Goal: Use online tool/utility: Utilize a website feature to perform a specific function

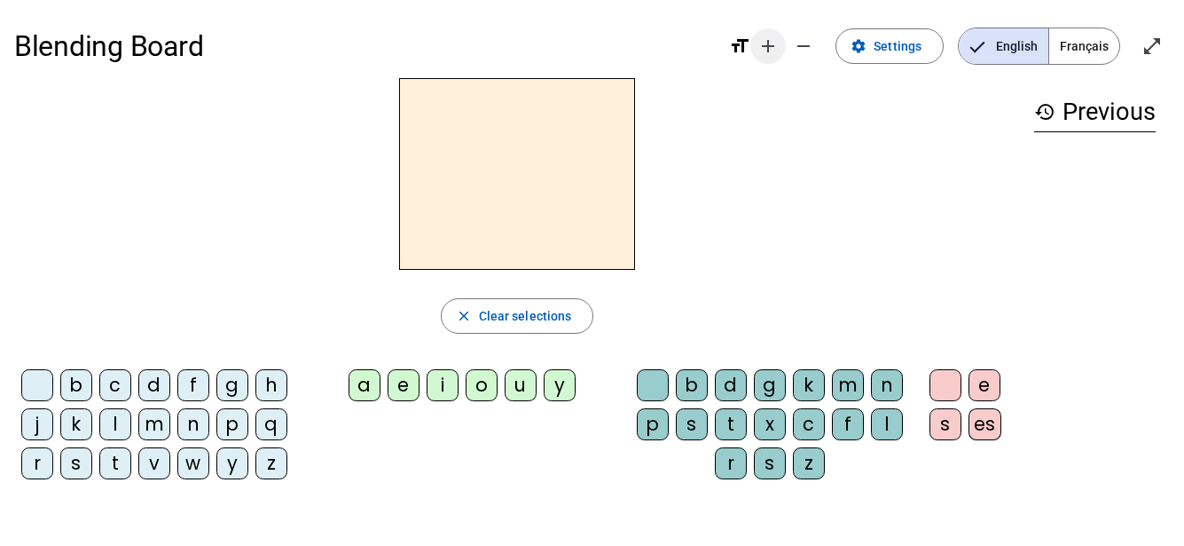
click at [778, 52] on mat-icon "add" at bounding box center [768, 45] width 21 height 21
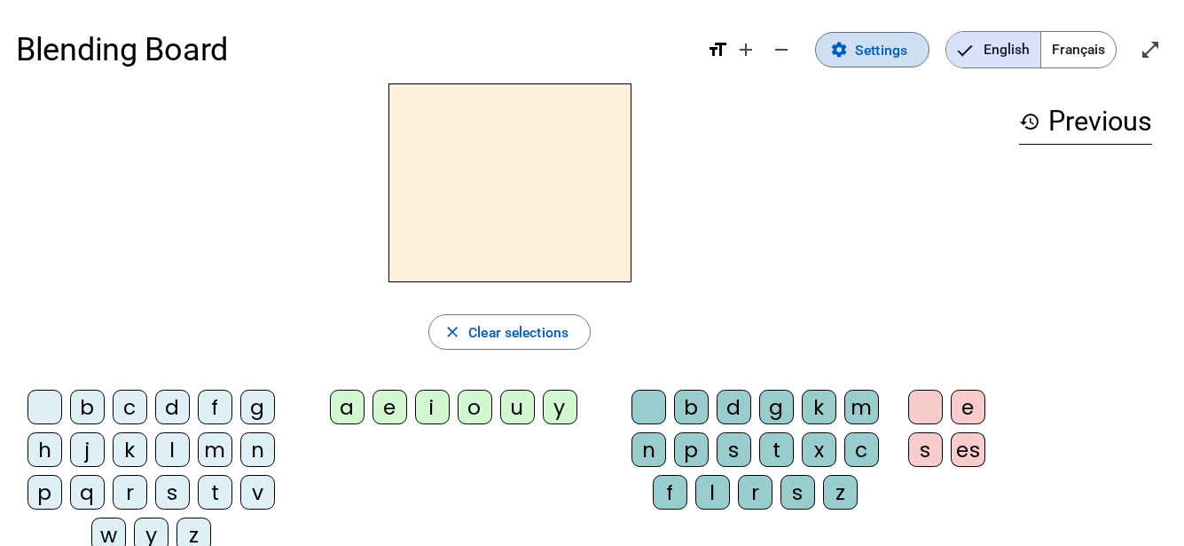
click at [836, 58] on mat-icon "settings" at bounding box center [839, 50] width 18 height 18
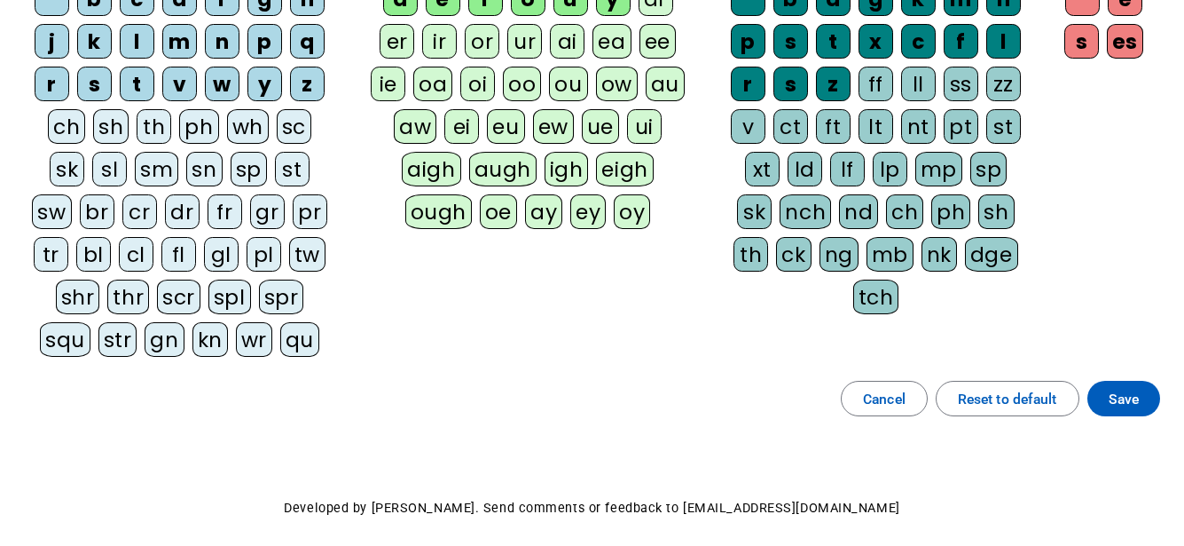
scroll to position [266, 0]
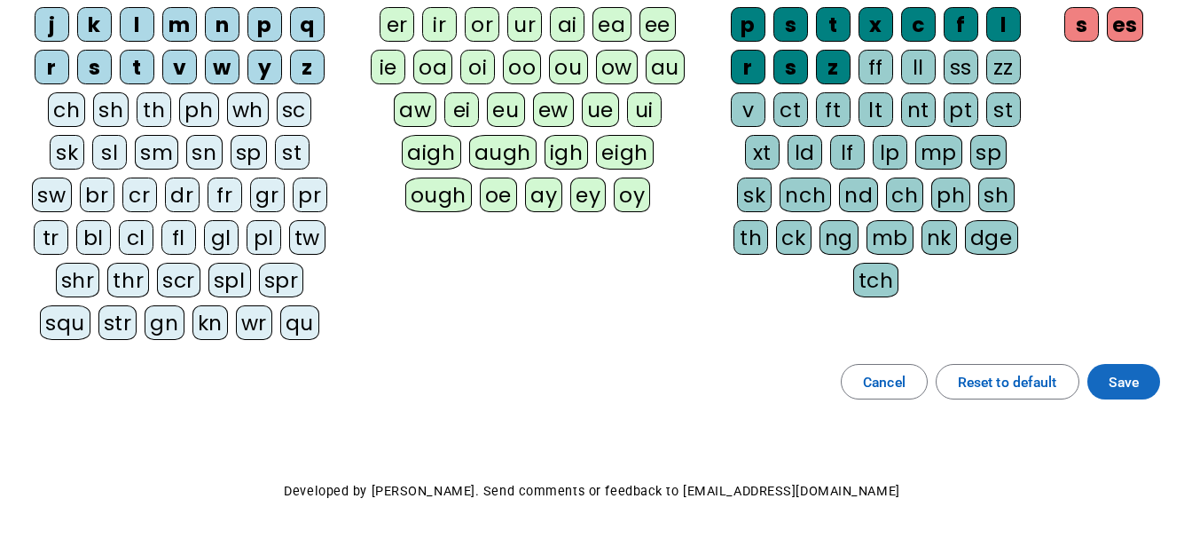
click at [1120, 383] on span "Save" at bounding box center [1124, 382] width 30 height 24
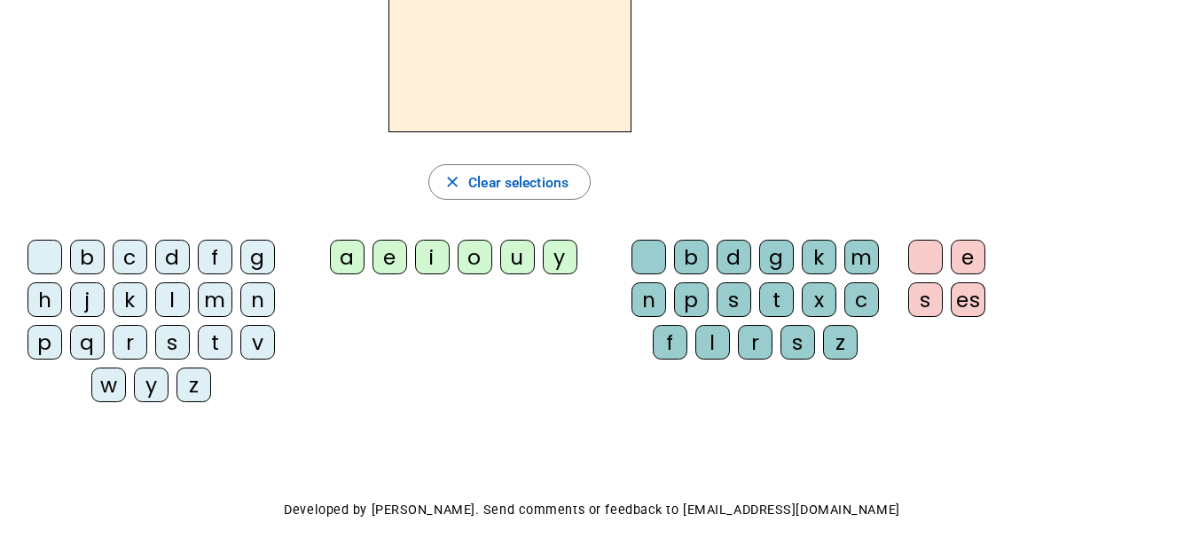
scroll to position [54, 0]
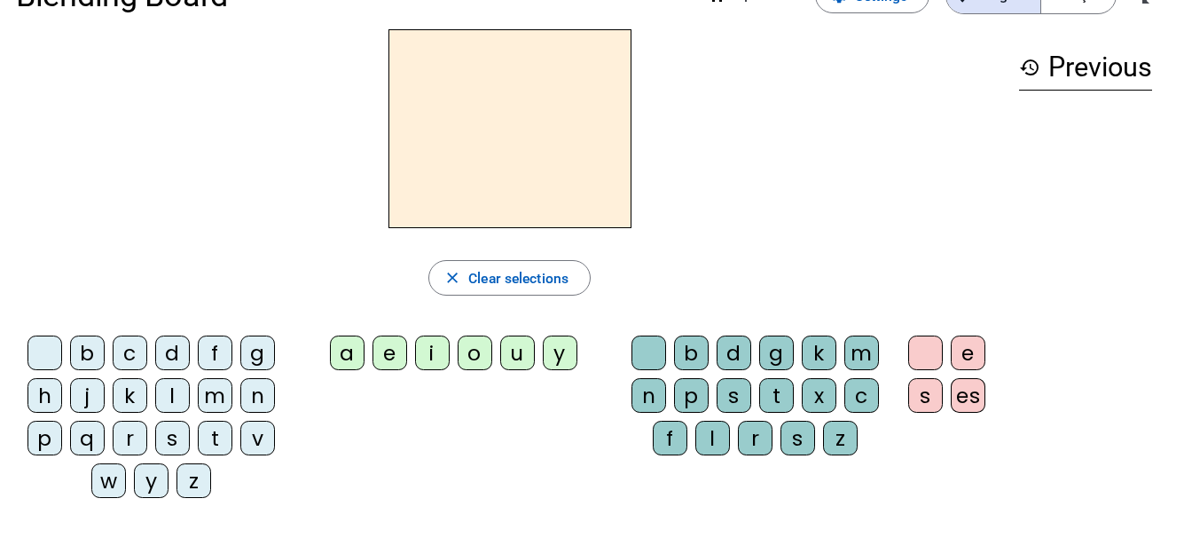
click at [347, 361] on div "a" at bounding box center [347, 352] width 35 height 35
click at [648, 389] on div "n" at bounding box center [649, 395] width 35 height 35
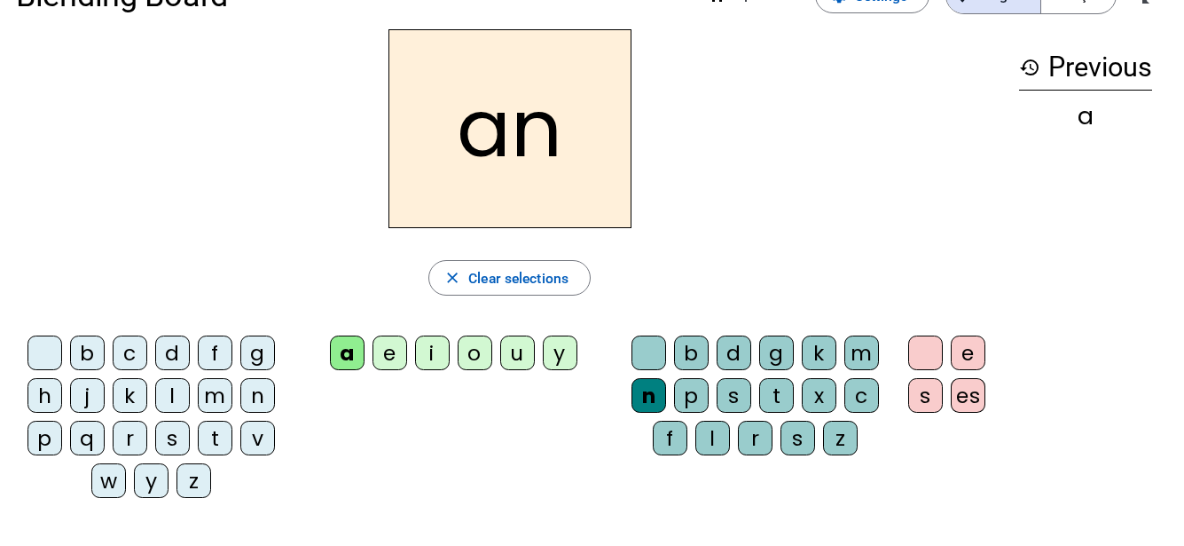
click at [970, 348] on div "e" at bounding box center [968, 352] width 35 height 35
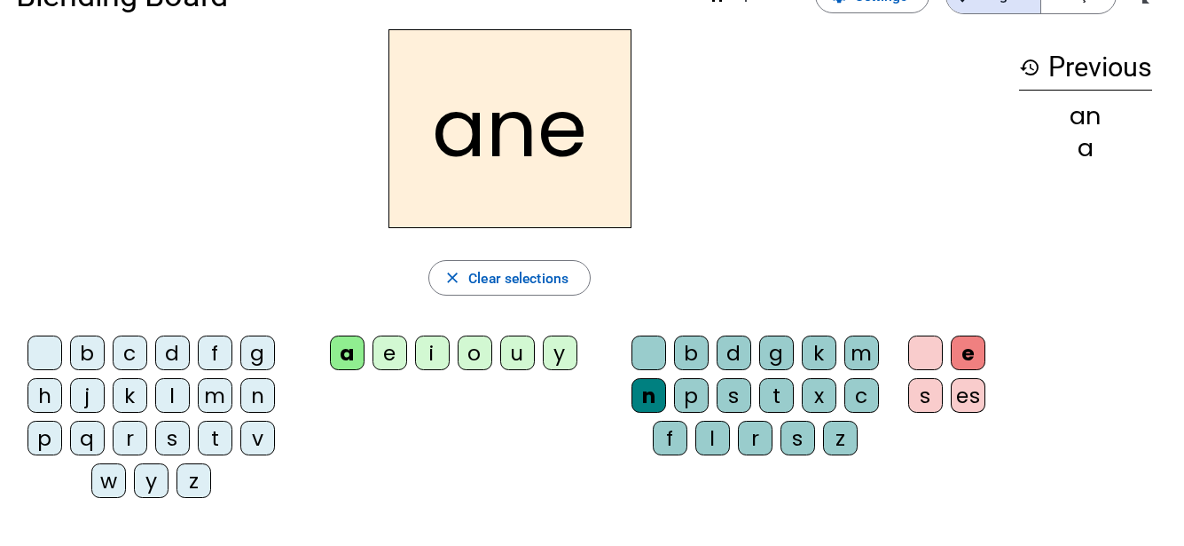
click at [871, 356] on div "m" at bounding box center [861, 352] width 35 height 35
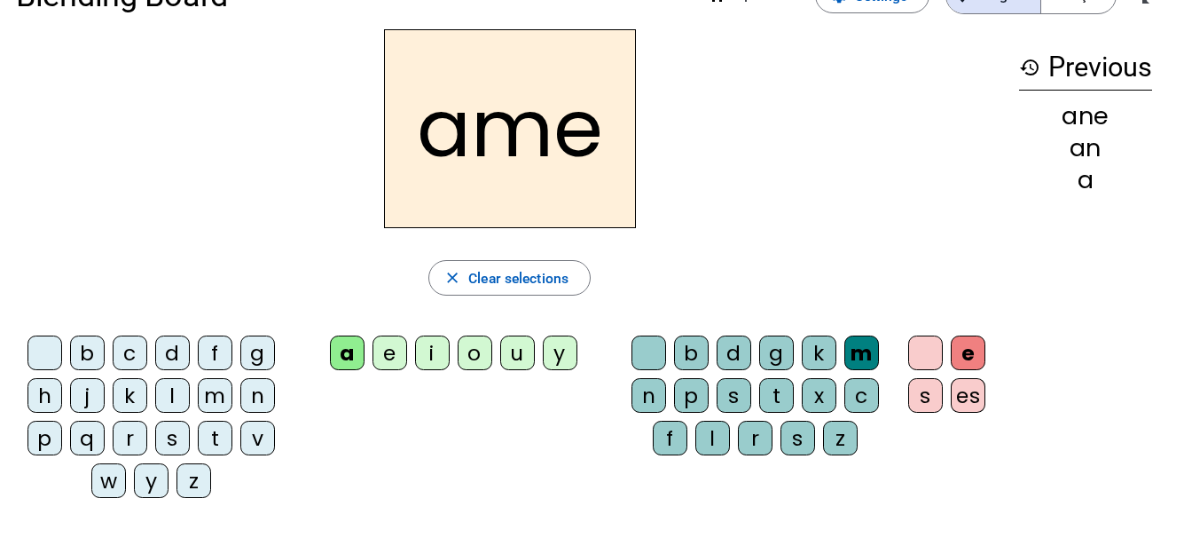
click at [769, 347] on div "g" at bounding box center [776, 352] width 35 height 35
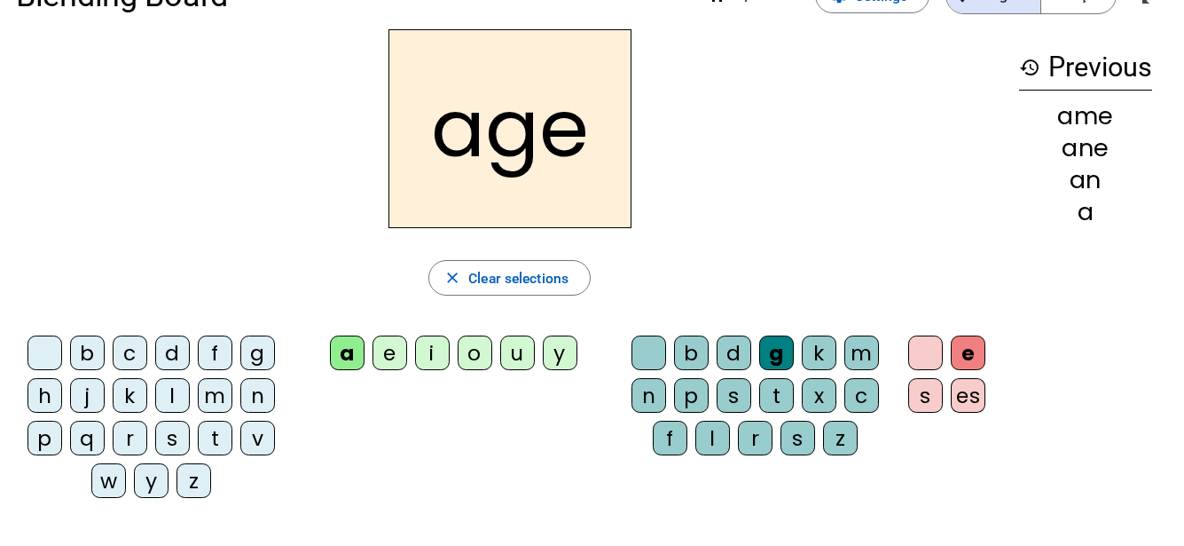
click at [44, 432] on div "p" at bounding box center [44, 437] width 35 height 35
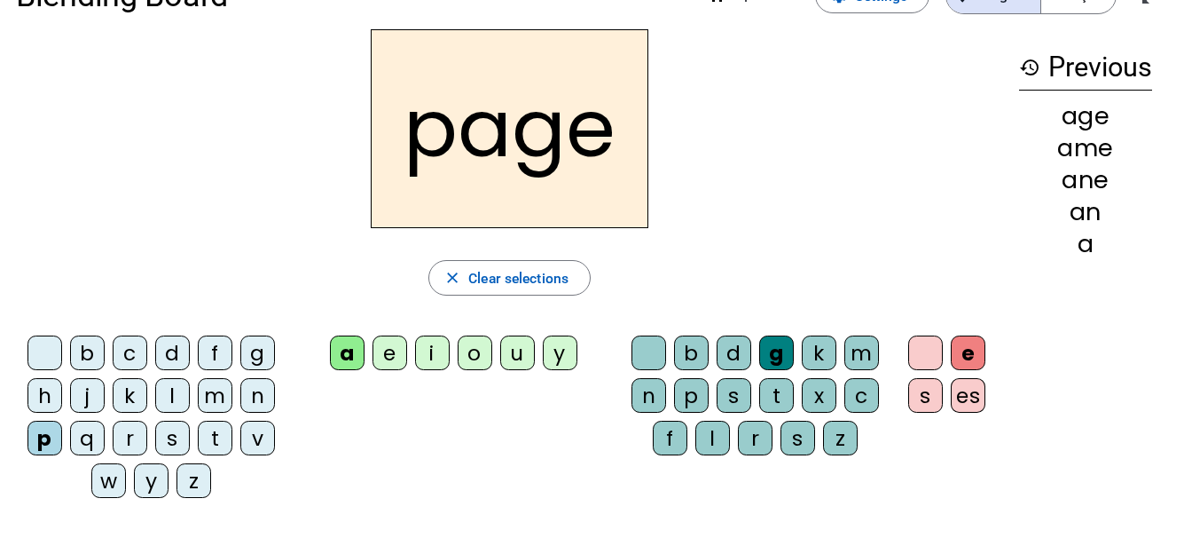
click at [178, 439] on div "s" at bounding box center [172, 437] width 35 height 35
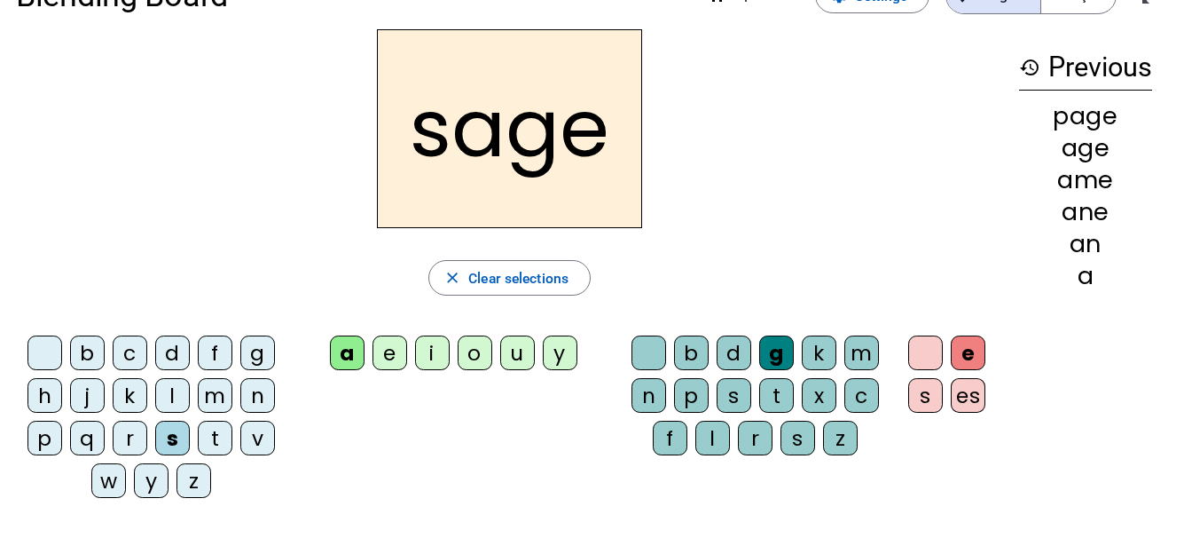
click at [249, 400] on div "n" at bounding box center [257, 395] width 35 height 35
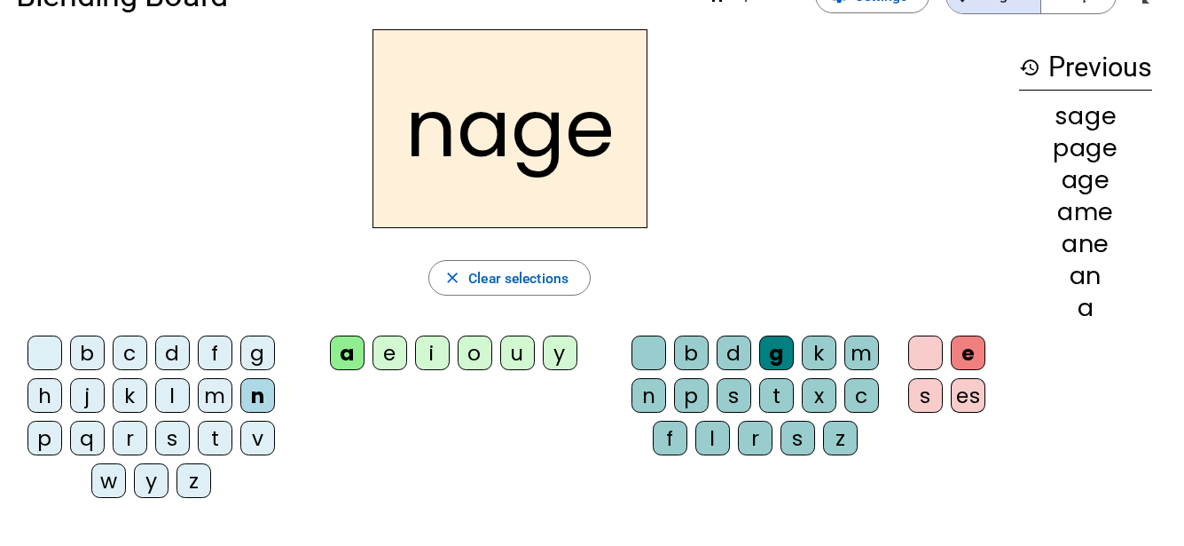
click at [212, 395] on div "m" at bounding box center [215, 395] width 35 height 35
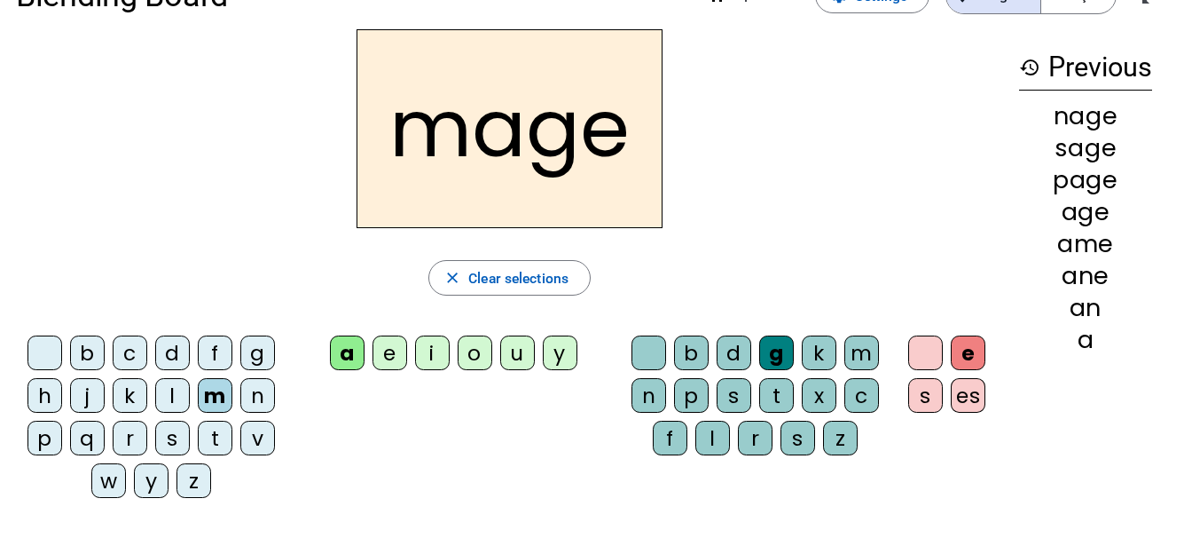
click at [509, 356] on div "u" at bounding box center [517, 352] width 35 height 35
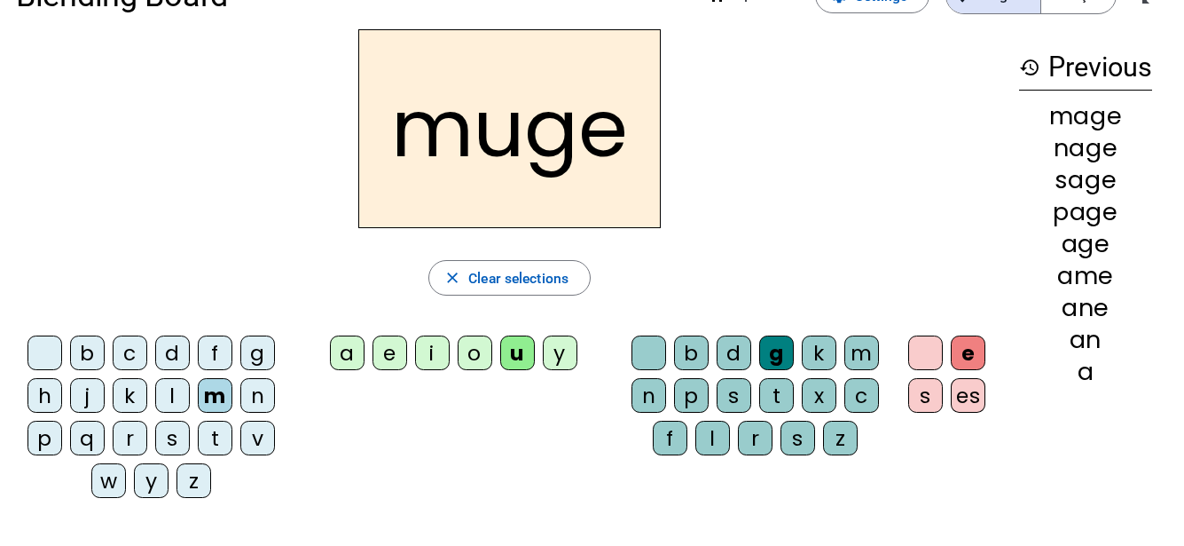
click at [162, 385] on div "l" at bounding box center [172, 395] width 35 height 35
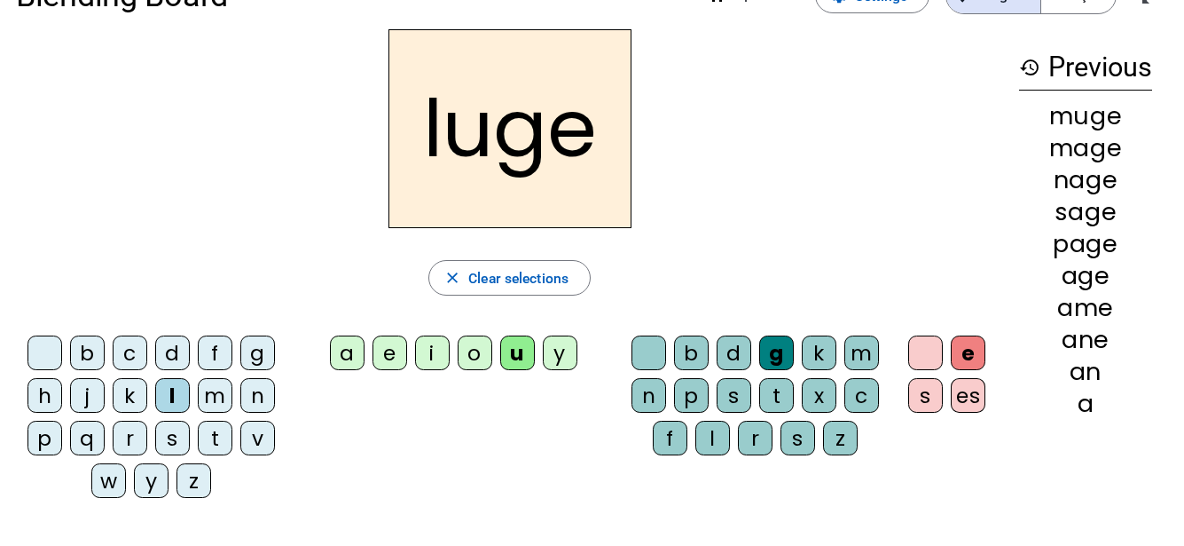
click at [467, 357] on div "o" at bounding box center [475, 352] width 35 height 35
